Goal: Task Accomplishment & Management: Manage account settings

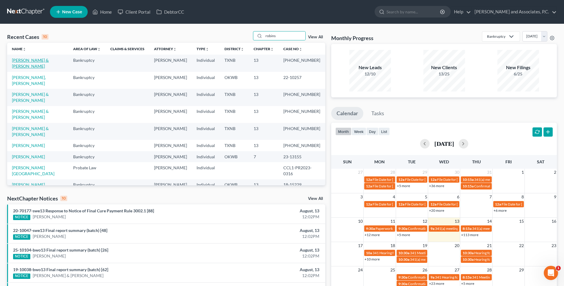
type input "robins"
click at [34, 60] on link "[PERSON_NAME] & [PERSON_NAME]" at bounding box center [30, 63] width 37 height 11
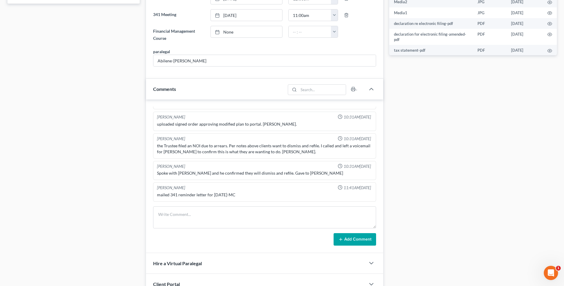
scroll to position [297, 0]
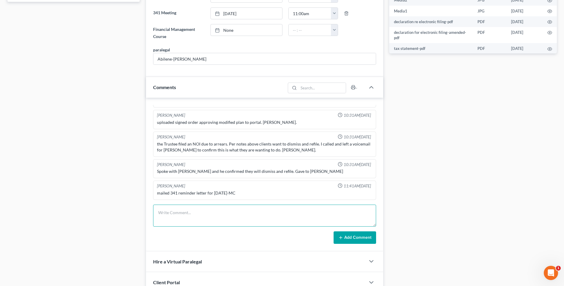
click at [164, 214] on textarea at bounding box center [264, 216] width 223 height 22
type textarea "[DATE] uploaded required documents and sent to the trustee. MC"
click at [347, 241] on button "Add Comment" at bounding box center [355, 238] width 43 height 12
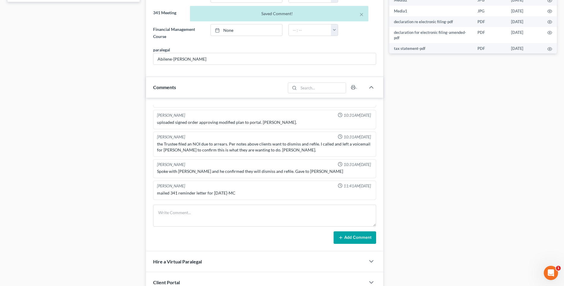
scroll to position [137, 0]
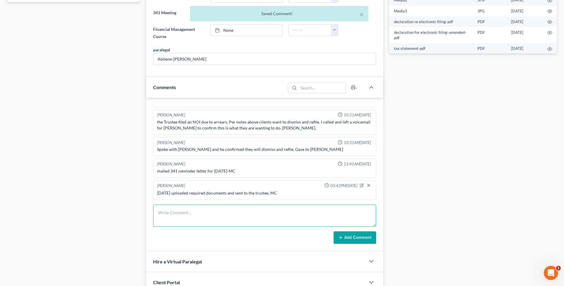
click at [184, 220] on textarea at bounding box center [264, 216] width 223 height 22
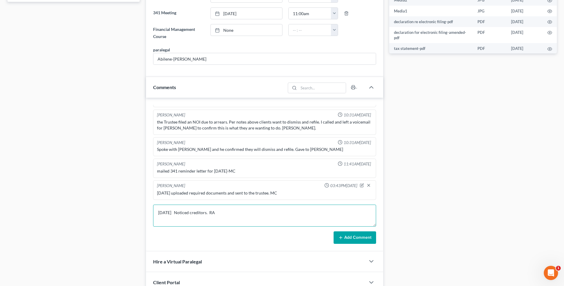
type textarea "[DATE] Noticed creditors. RA"
click at [351, 242] on button "Add Comment" at bounding box center [355, 238] width 43 height 12
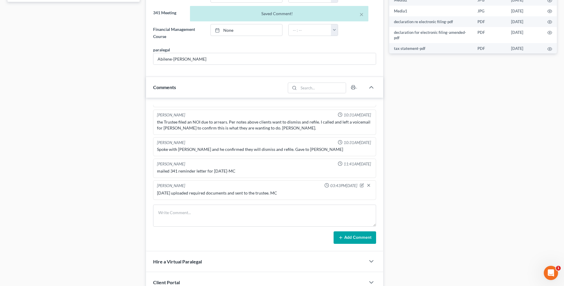
scroll to position [159, 0]
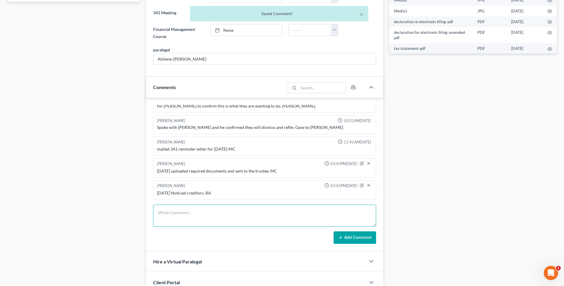
click at [172, 219] on textarea at bounding box center [264, 216] width 223 height 22
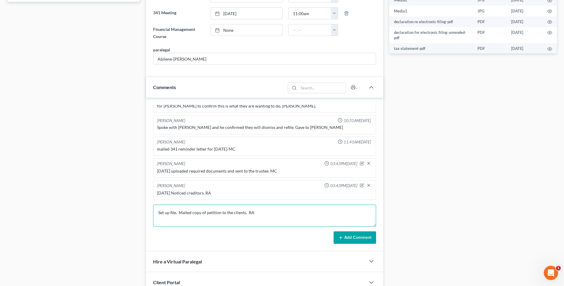
type textarea "Set up file. Mailed copy of petition to the clients. RA"
click at [356, 240] on button "Add Comment" at bounding box center [355, 238] width 43 height 12
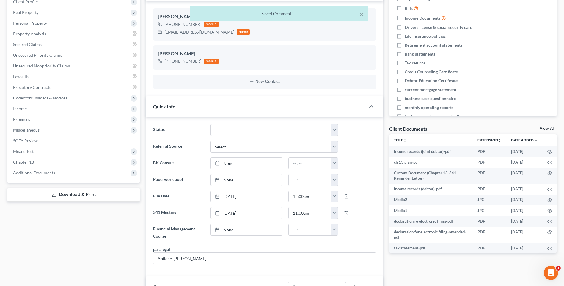
scroll to position [0, 0]
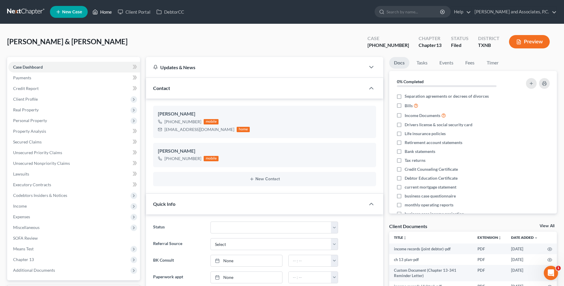
click at [106, 12] on link "Home" at bounding box center [101, 12] width 25 height 11
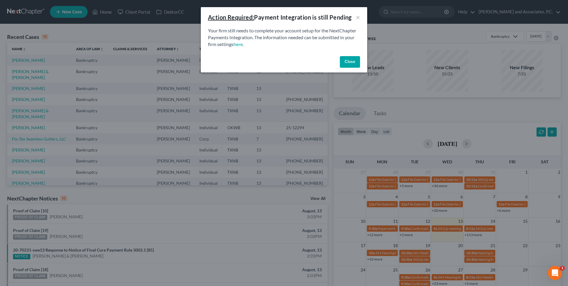
click at [353, 65] on button "Close" at bounding box center [350, 62] width 20 height 12
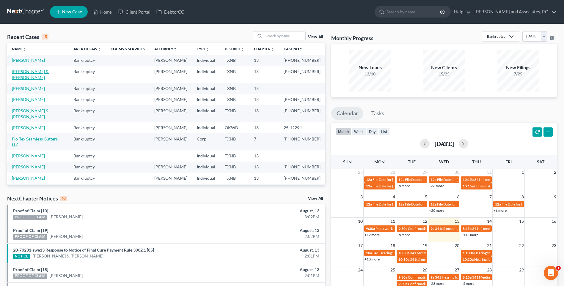
click at [35, 72] on link "[PERSON_NAME] & [PERSON_NAME]" at bounding box center [30, 74] width 37 height 11
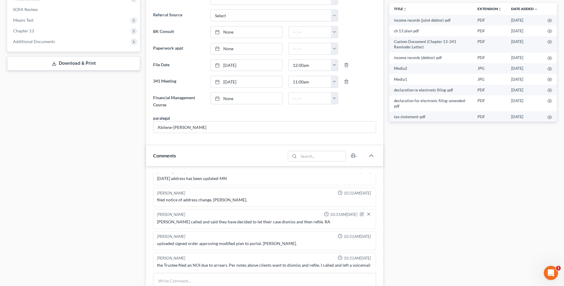
scroll to position [89, 0]
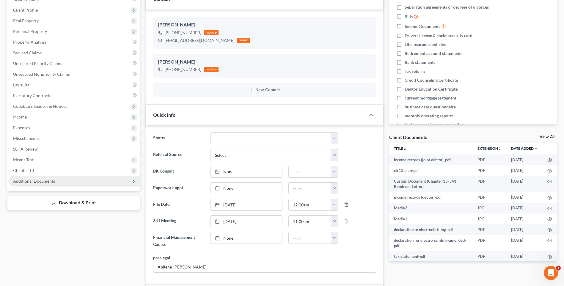
click at [29, 183] on span "Additional Documents" at bounding box center [34, 181] width 42 height 5
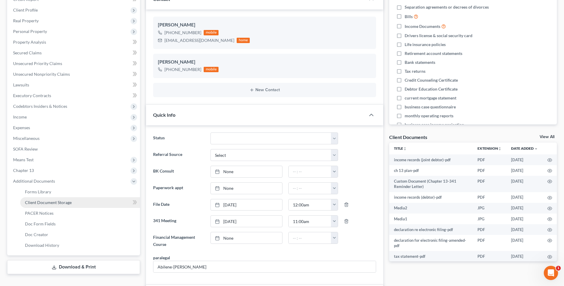
click at [31, 205] on link "Client Document Storage" at bounding box center [80, 202] width 120 height 11
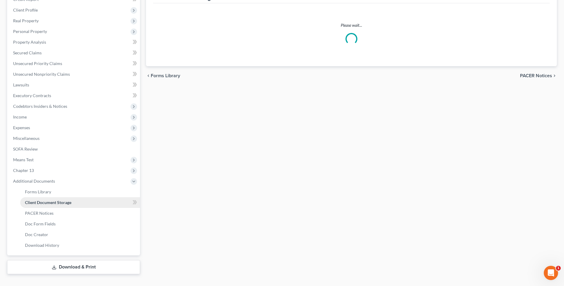
select select "18"
select select "21"
select select "10"
select select "21"
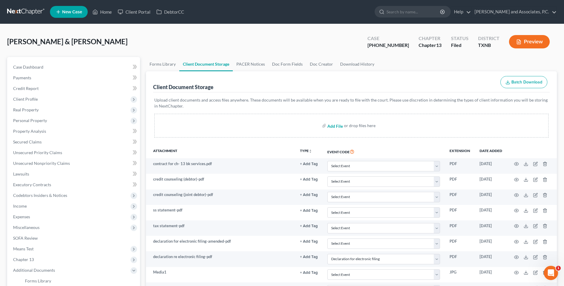
click at [332, 127] on input "file" at bounding box center [334, 125] width 14 height 11
type input "C:\fakepath\2510140 [PERSON_NAME] 2023 Tax return.pdf"
select select "18"
select select "21"
select select "10"
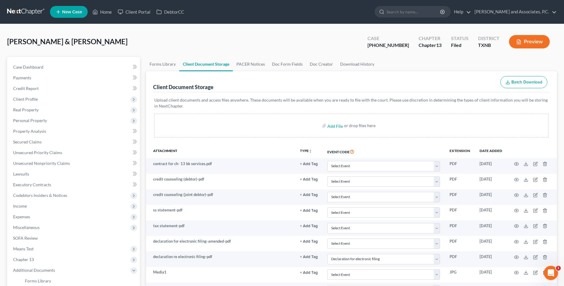
select select "21"
click at [332, 126] on input "file" at bounding box center [334, 125] width 14 height 11
type input "C:\fakepath\2510140 [PERSON_NAME] 2024 Tax return.pdf"
click at [330, 126] on input "file" at bounding box center [334, 125] width 14 height 11
select select "18"
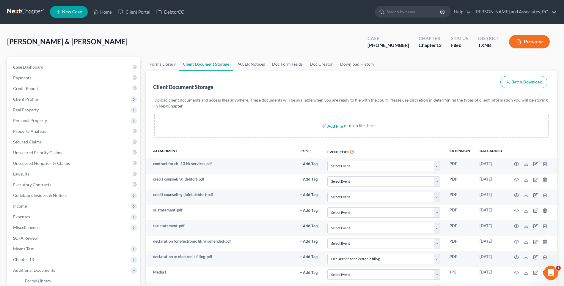
select select "21"
select select "10"
select select "21"
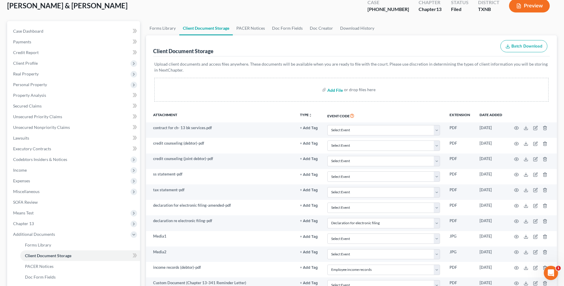
scroll to position [30, 0]
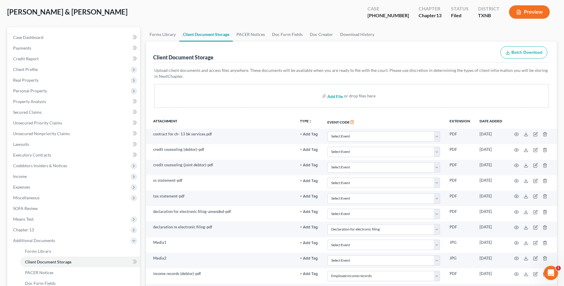
type input "C:\fakepath\2510140 [PERSON_NAME] auth to release info.pdf"
select select "18"
select select "21"
select select "10"
select select "21"
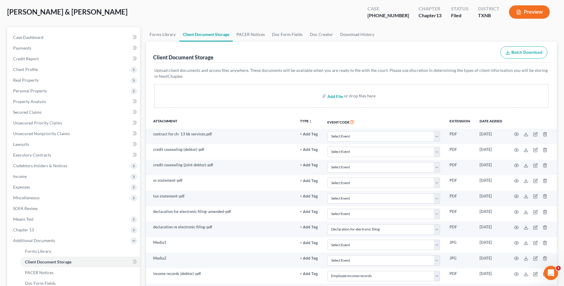
click at [331, 97] on input "file" at bounding box center [334, 96] width 14 height 11
type input "C:\fakepath\2510140 [PERSON_NAME] Auto insurance.pdf"
click at [331, 97] on input "file" at bounding box center [334, 96] width 14 height 11
select select "18"
select select "21"
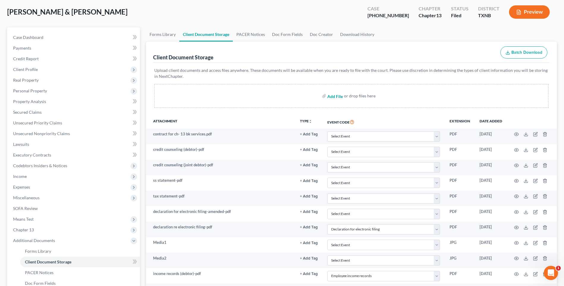
select select "10"
select select "21"
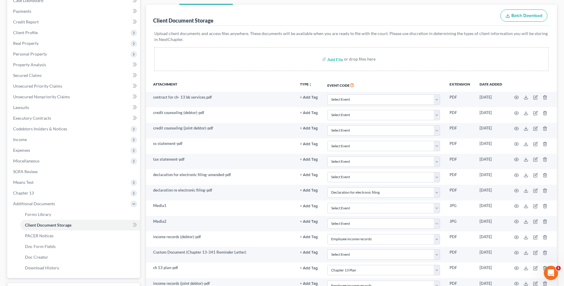
scroll to position [59, 0]
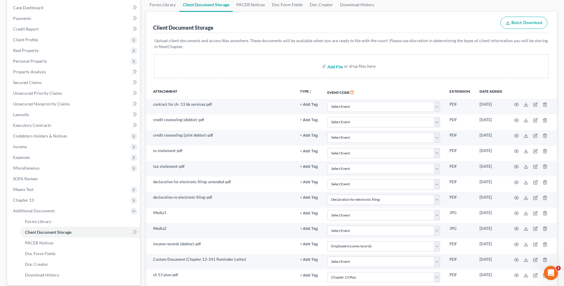
type input "C:\fakepath\2510140 [PERSON_NAME] Debtor contact info.pdf"
select select "18"
select select "21"
select select "10"
select select "21"
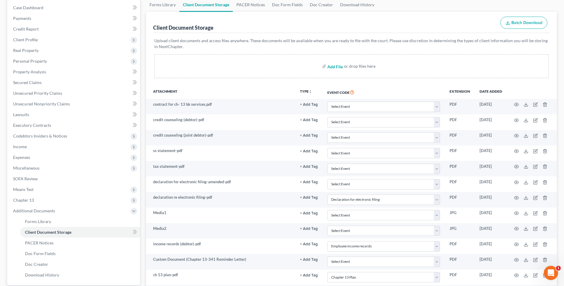
click at [329, 68] on input "file" at bounding box center [334, 66] width 14 height 11
type input "C:\fakepath\2510140 [PERSON_NAME] mortgage info sheet.pdf"
select select "18"
select select "21"
select select "10"
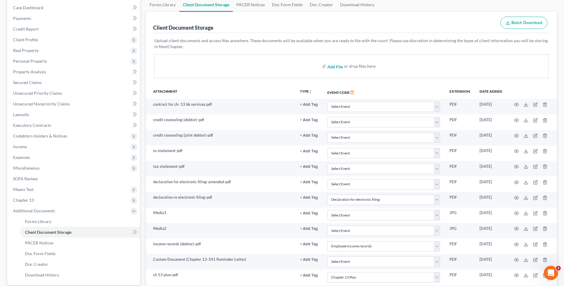
select select "21"
click at [331, 67] on input "file" at bounding box center [334, 66] width 14 height 11
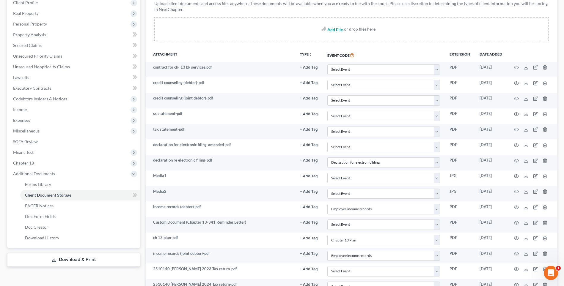
scroll to position [89, 0]
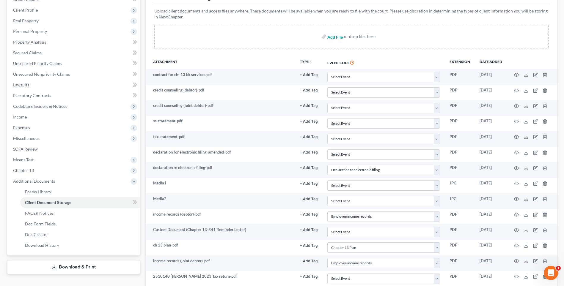
type input "C:\fakepath\2510140 [PERSON_NAME] Pay stubs debtor.pdf"
select select "18"
select select "21"
select select "10"
select select "21"
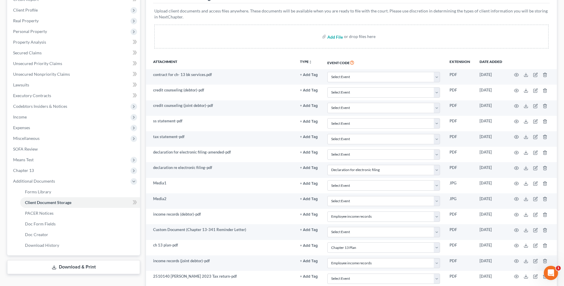
click at [331, 37] on input "file" at bounding box center [334, 36] width 14 height 11
type input "C:\fakepath\2510140 [PERSON_NAME] Pay stubs jointdebtor.pdf"
click at [331, 35] on input "file" at bounding box center [334, 36] width 14 height 11
select select "18"
select select "21"
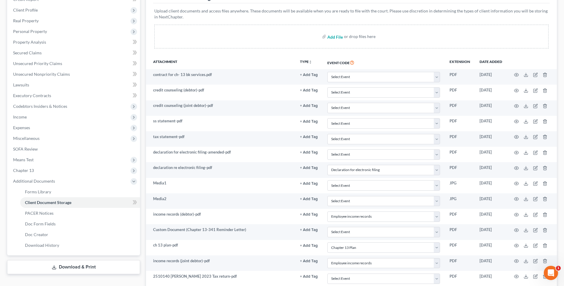
select select "10"
select select "21"
type input "C:\fakepath\2510140 [PERSON_NAME] Proof of ID debtor 1.pdf"
drag, startPoint x: 331, startPoint y: 38, endPoint x: 201, endPoint y: 49, distance: 130.4
click at [331, 38] on input "file" at bounding box center [334, 36] width 14 height 11
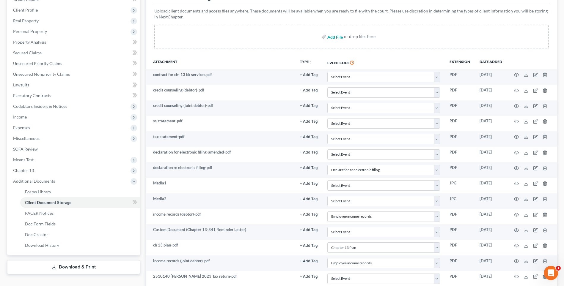
select select "18"
select select "21"
select select "10"
select select "21"
type input "C:\fakepath\2510140 [PERSON_NAME] Proof of ID debtor 2.pdf"
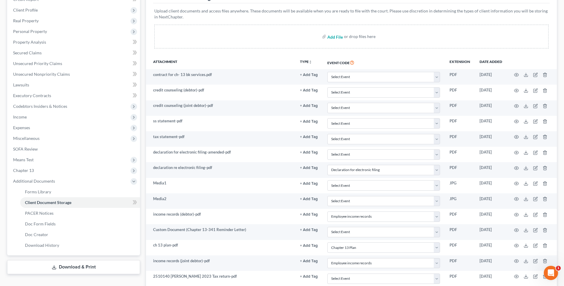
click at [329, 38] on input "file" at bounding box center [334, 36] width 14 height 11
select select "18"
select select "21"
select select "10"
select select "21"
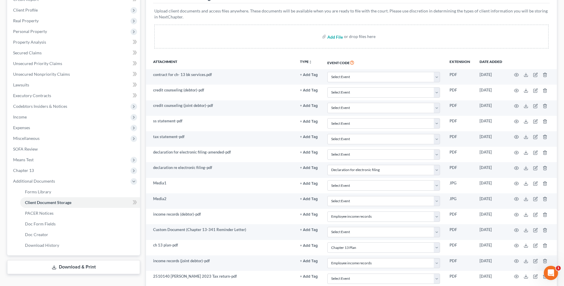
type input "C:\fakepath\2510140 [PERSON_NAME] Wage directive.pdf"
select select "18"
select select "21"
select select "10"
select select "21"
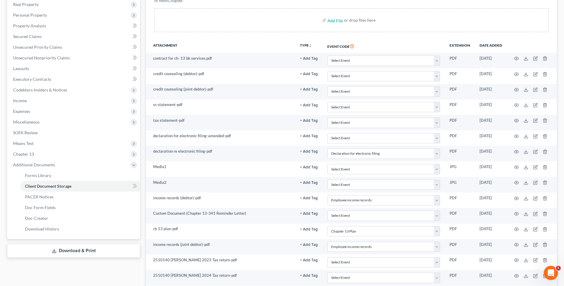
scroll to position [24, 0]
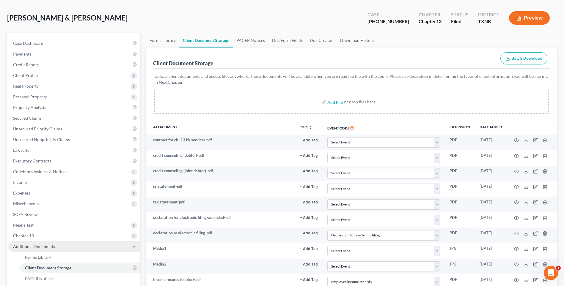
click at [38, 247] on span "Additional Documents" at bounding box center [34, 246] width 42 height 5
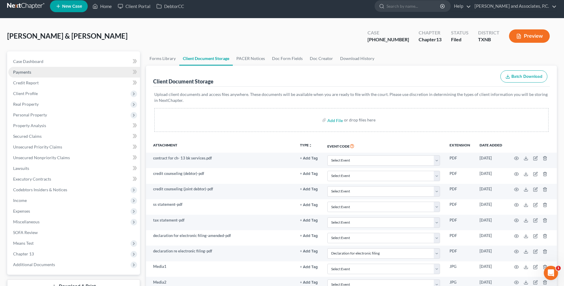
scroll to position [0, 0]
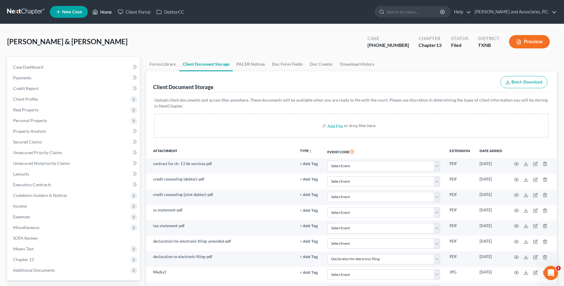
click at [108, 12] on link "Home" at bounding box center [101, 12] width 25 height 11
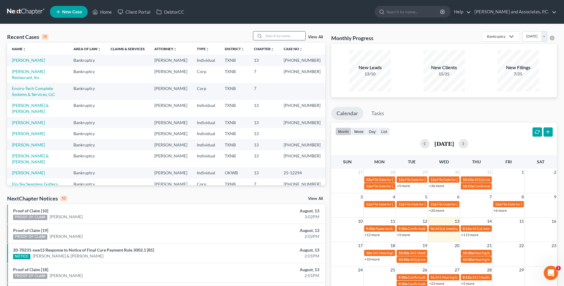
click at [270, 37] on input "search" at bounding box center [285, 36] width 42 height 9
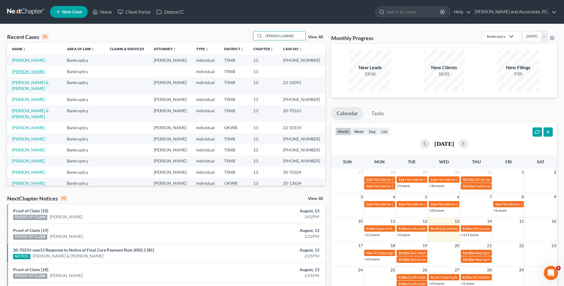
type input "[PERSON_NAME]"
click at [28, 74] on link "[PERSON_NAME]" at bounding box center [28, 71] width 33 height 5
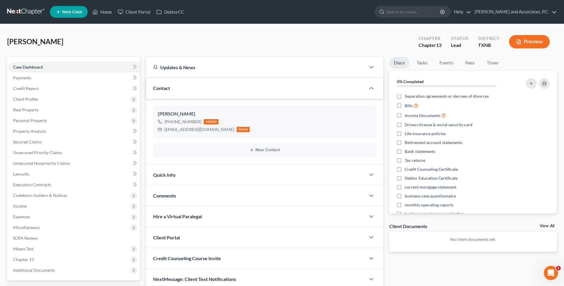
scroll to position [36, 0]
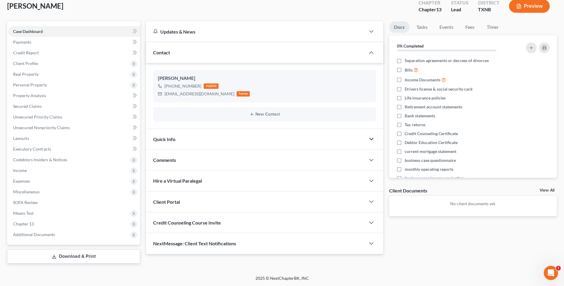
click at [371, 139] on icon "button" at bounding box center [371, 139] width 7 height 7
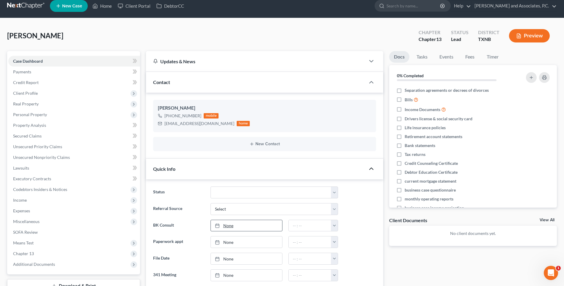
scroll to position [0, 0]
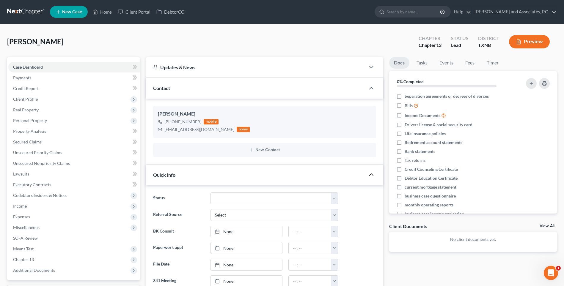
click at [370, 174] on icon "button" at bounding box center [371, 174] width 7 height 7
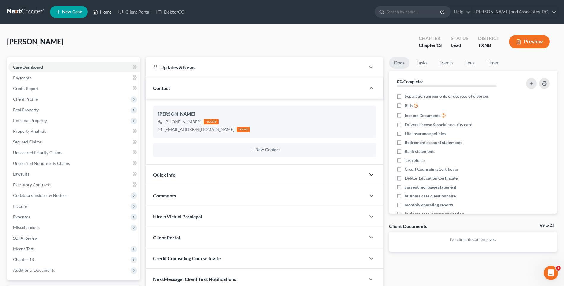
click at [105, 11] on link "Home" at bounding box center [101, 12] width 25 height 11
